Goal: Task Accomplishment & Management: Use online tool/utility

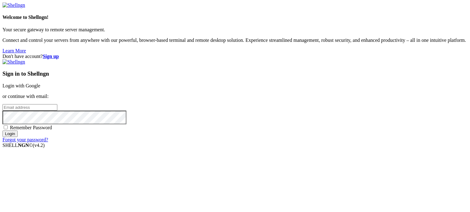
click at [57, 104] on input "email" at bounding box center [29, 107] width 55 height 7
paste input "4Kp*siKD67yox4-j"
type input "4Kp*siKD67yox4-j"
paste input "[EMAIL_ADDRESS][DOMAIN_NAME]"
type input "[EMAIL_ADDRESS][DOMAIN_NAME]"
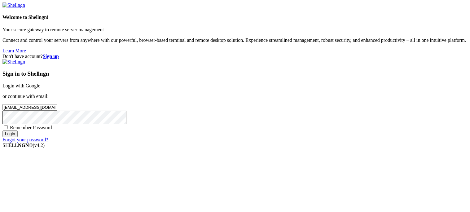
click at [295, 125] on div "Sign in to Shellngn Login with Google or continue with email: [EMAIL_ADDRESS][D…" at bounding box center [234, 100] width 465 height 83
click at [52, 130] on span "Remember Password" at bounding box center [31, 127] width 42 height 5
click at [8, 129] on input "Remember Password" at bounding box center [6, 127] width 4 height 4
checkbox input "true"
click at [18, 137] on input "Login" at bounding box center [9, 133] width 15 height 7
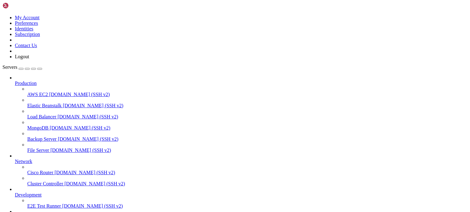
scroll to position [38, 0]
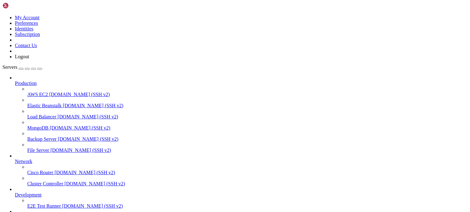
scroll to position [44, 0]
